Goal: Task Accomplishment & Management: Manage account settings

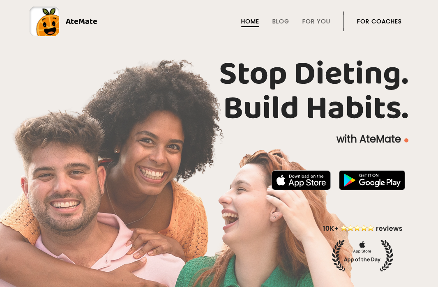
click at [379, 20] on link "For Coaches" at bounding box center [379, 21] width 45 height 7
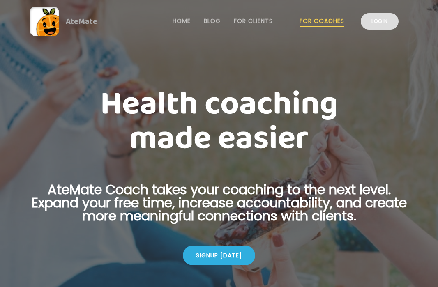
click at [381, 28] on link "Login" at bounding box center [379, 21] width 38 height 16
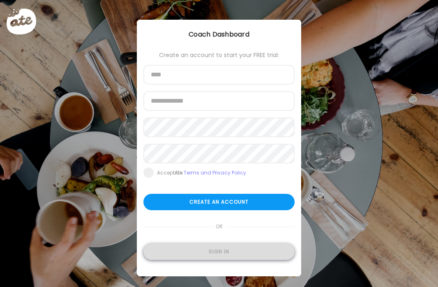
type input "**********"
click at [181, 244] on div "Sign in" at bounding box center [218, 251] width 151 height 16
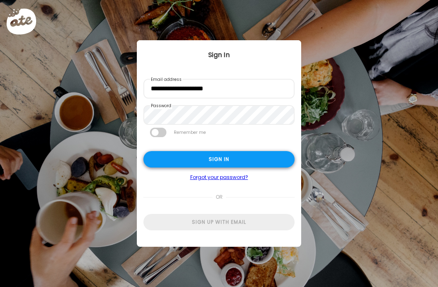
click at [165, 153] on div "Sign in" at bounding box center [218, 159] width 151 height 16
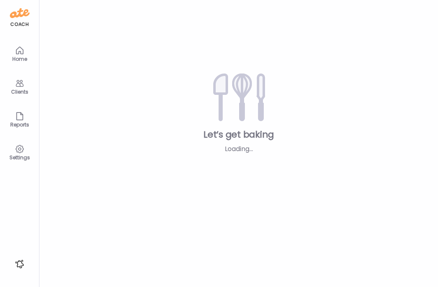
type input "**********"
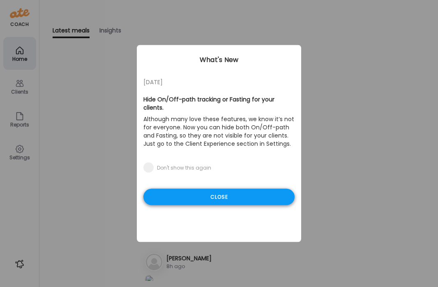
click at [181, 194] on div "Close" at bounding box center [218, 197] width 151 height 16
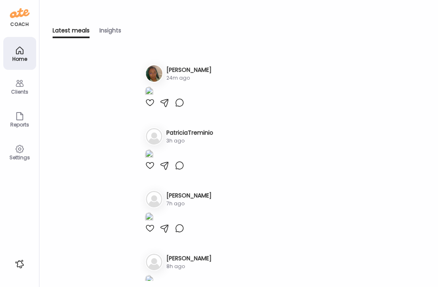
click at [153, 98] on img at bounding box center [149, 92] width 8 height 11
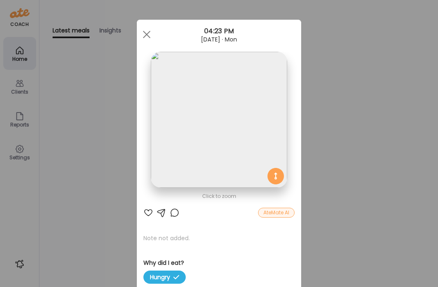
click at [142, 32] on div at bounding box center [146, 34] width 16 height 16
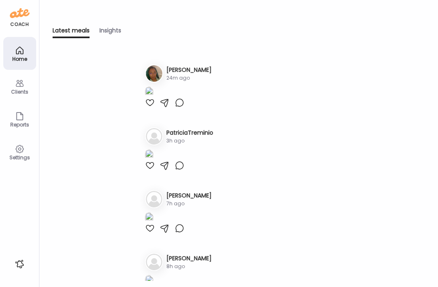
click at [170, 68] on h3 "Ty" at bounding box center [188, 70] width 45 height 9
click at [13, 85] on div "Clients" at bounding box center [19, 86] width 33 height 33
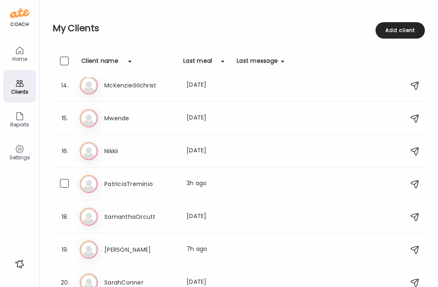
scroll to position [479, 0]
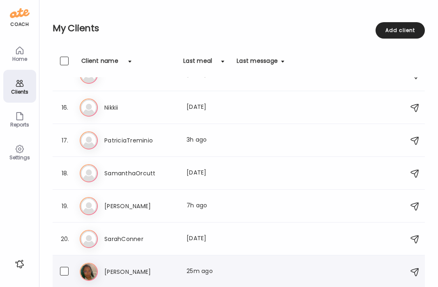
click at [129, 265] on div "Ty Ty Last meal: 25m ago" at bounding box center [240, 272] width 320 height 18
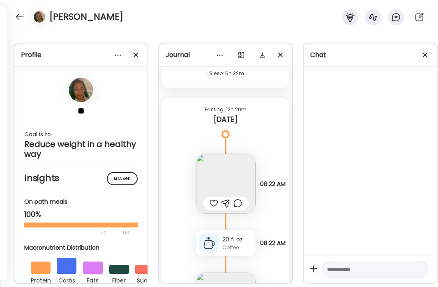
scroll to position [23892, 0]
click at [240, 157] on img at bounding box center [226, 185] width 60 height 60
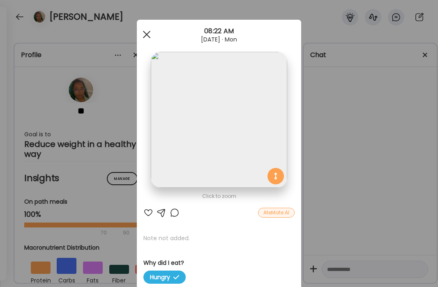
click at [147, 34] on span at bounding box center [146, 34] width 7 height 7
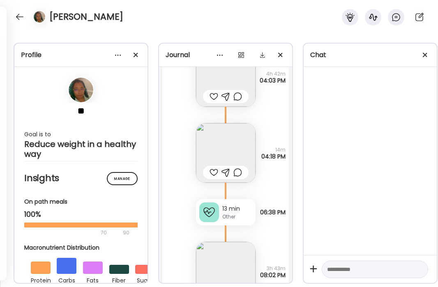
scroll to position [23518, 0]
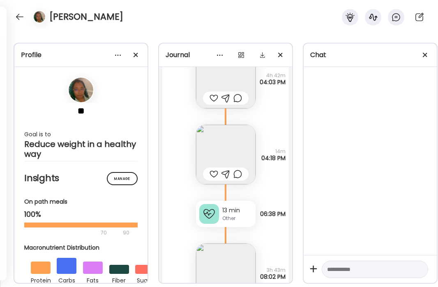
click at [241, 131] on img at bounding box center [226, 155] width 60 height 60
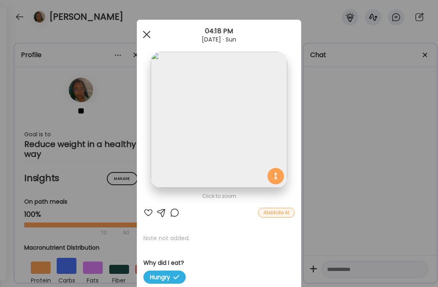
click at [142, 34] on div at bounding box center [146, 34] width 16 height 16
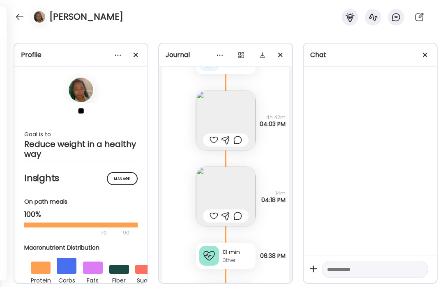
scroll to position [23472, 0]
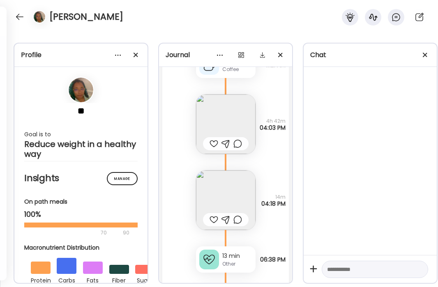
click at [233, 105] on img at bounding box center [226, 124] width 60 height 60
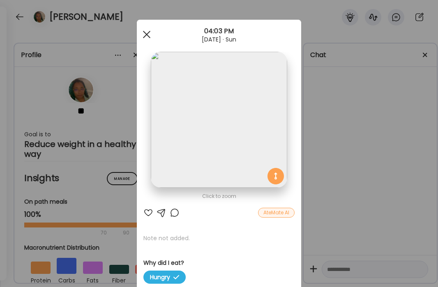
click at [149, 33] on div at bounding box center [146, 34] width 16 height 16
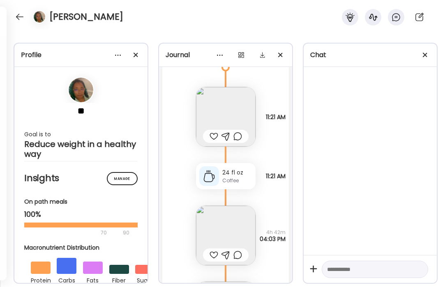
scroll to position [23346, 0]
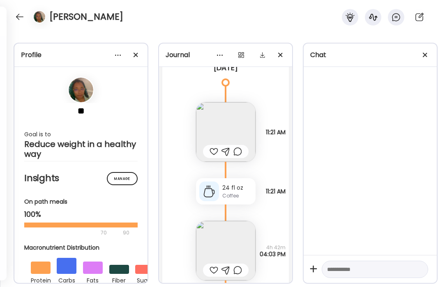
click at [218, 112] on img at bounding box center [226, 132] width 60 height 60
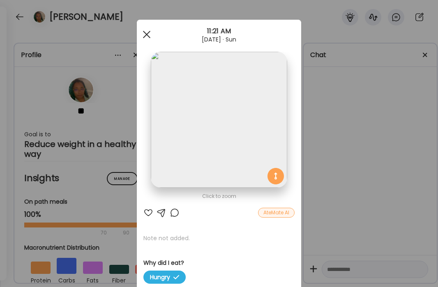
click at [145, 30] on div at bounding box center [146, 34] width 16 height 16
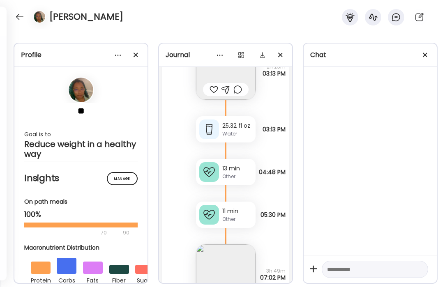
scroll to position [18110, 0]
